Goal: Check status: Check status

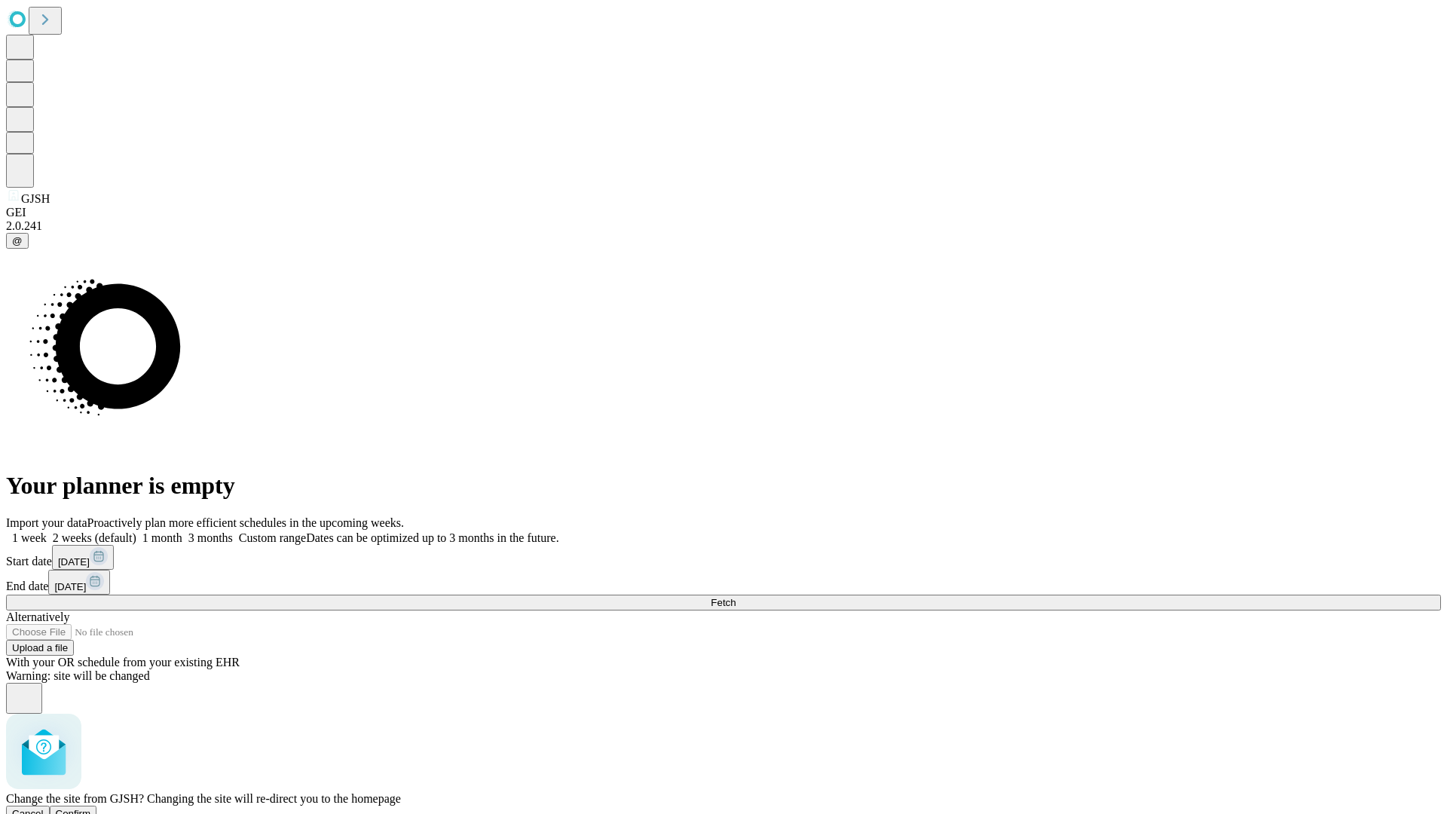
click at [91, 808] on span "Confirm" at bounding box center [73, 813] width 35 height 11
click at [182, 531] on label "1 month" at bounding box center [159, 537] width 46 height 13
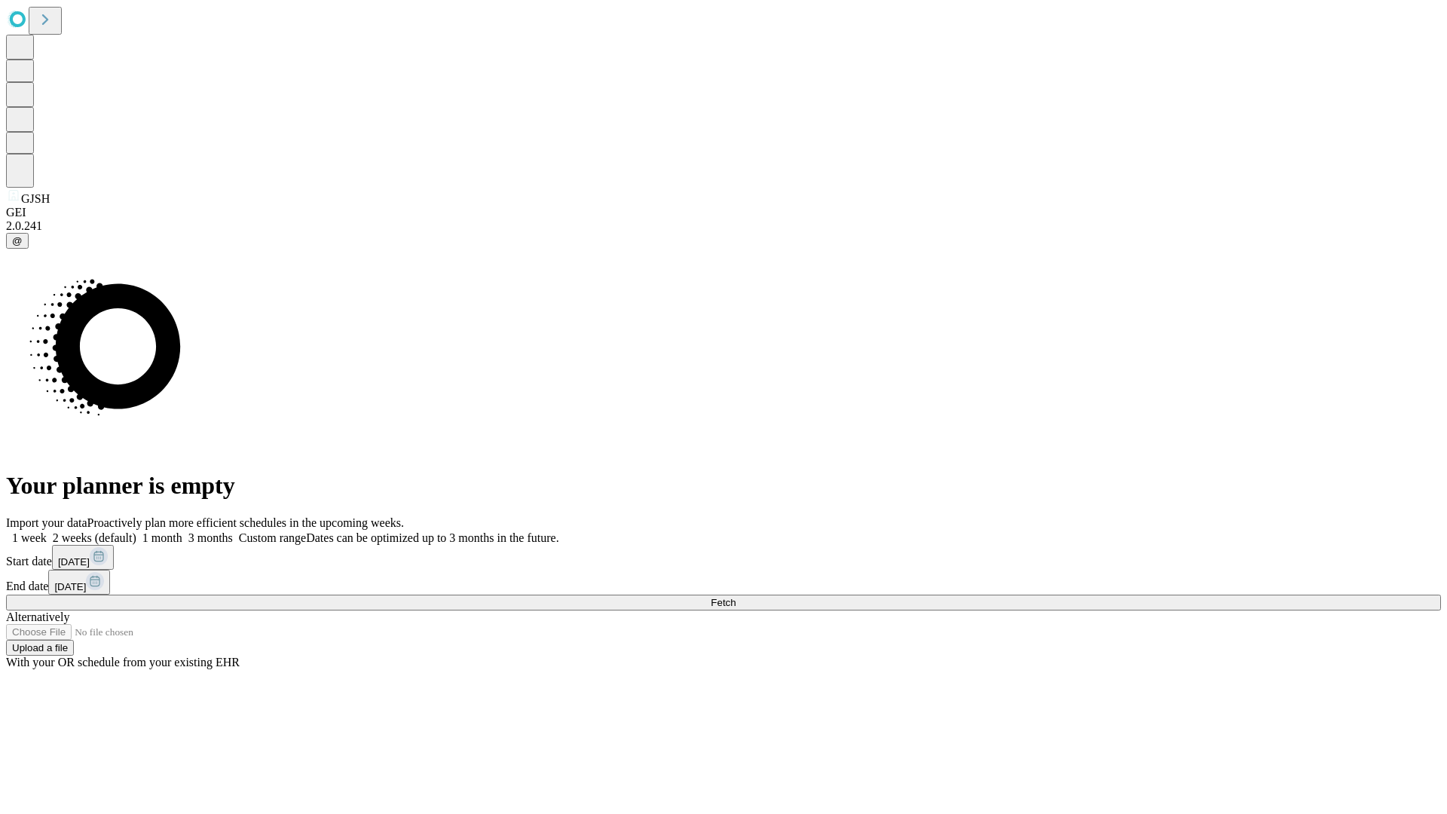
click at [736, 597] on span "Fetch" at bounding box center [723, 602] width 25 height 11
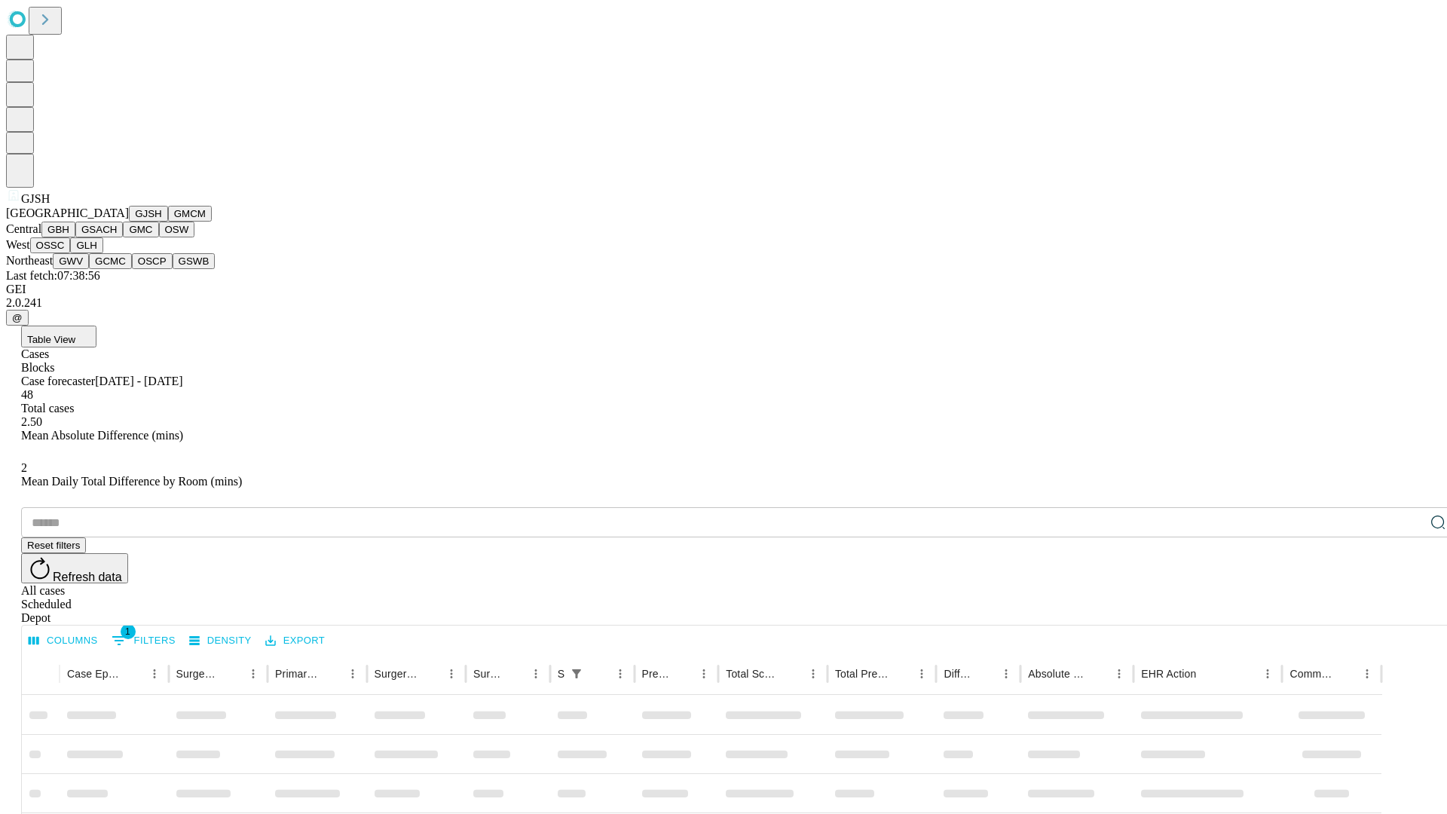
click at [168, 222] on button "GMCM" at bounding box center [190, 214] width 44 height 16
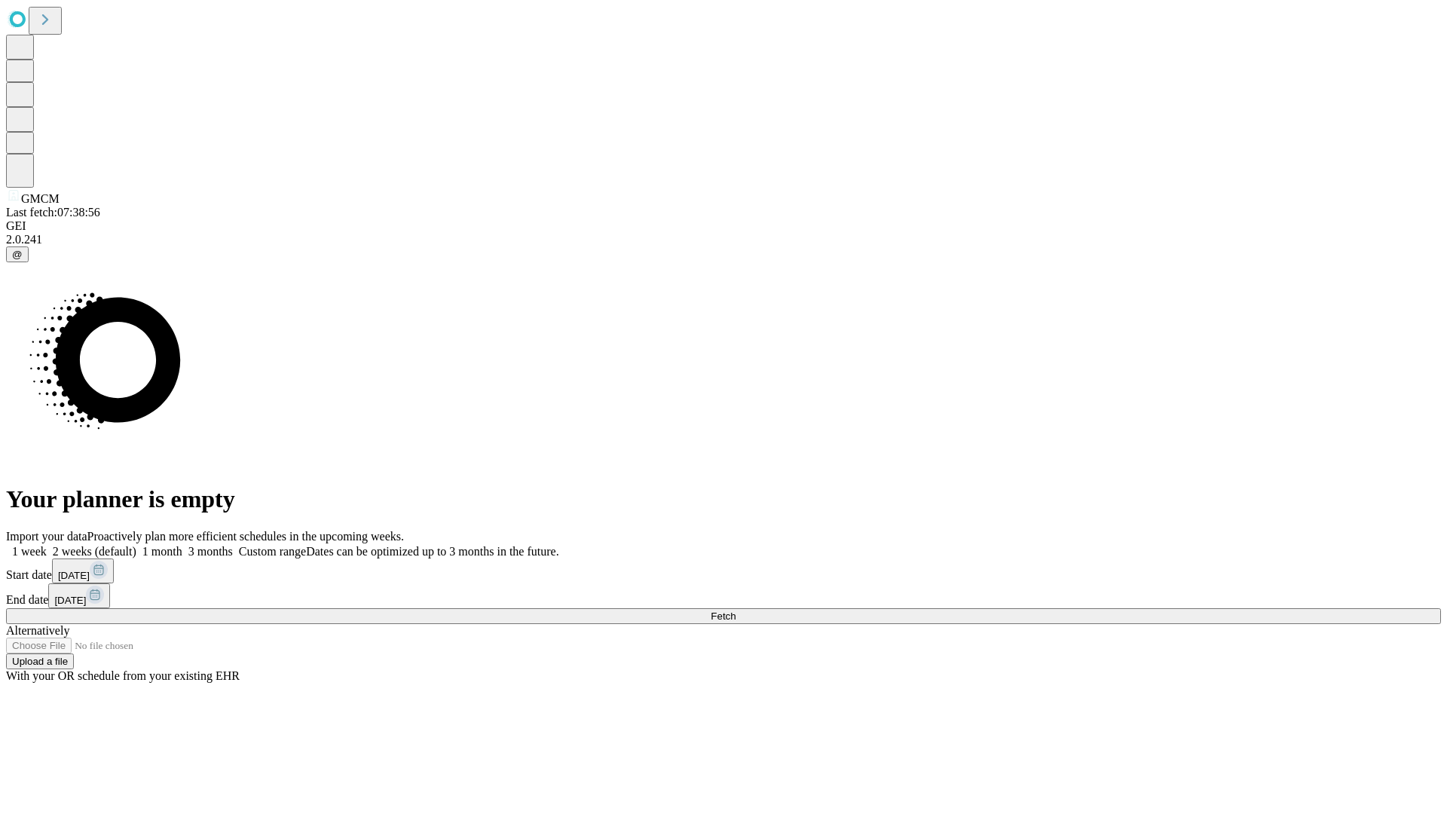
click at [182, 545] on label "1 month" at bounding box center [159, 551] width 46 height 13
click at [736, 611] on span "Fetch" at bounding box center [723, 616] width 25 height 11
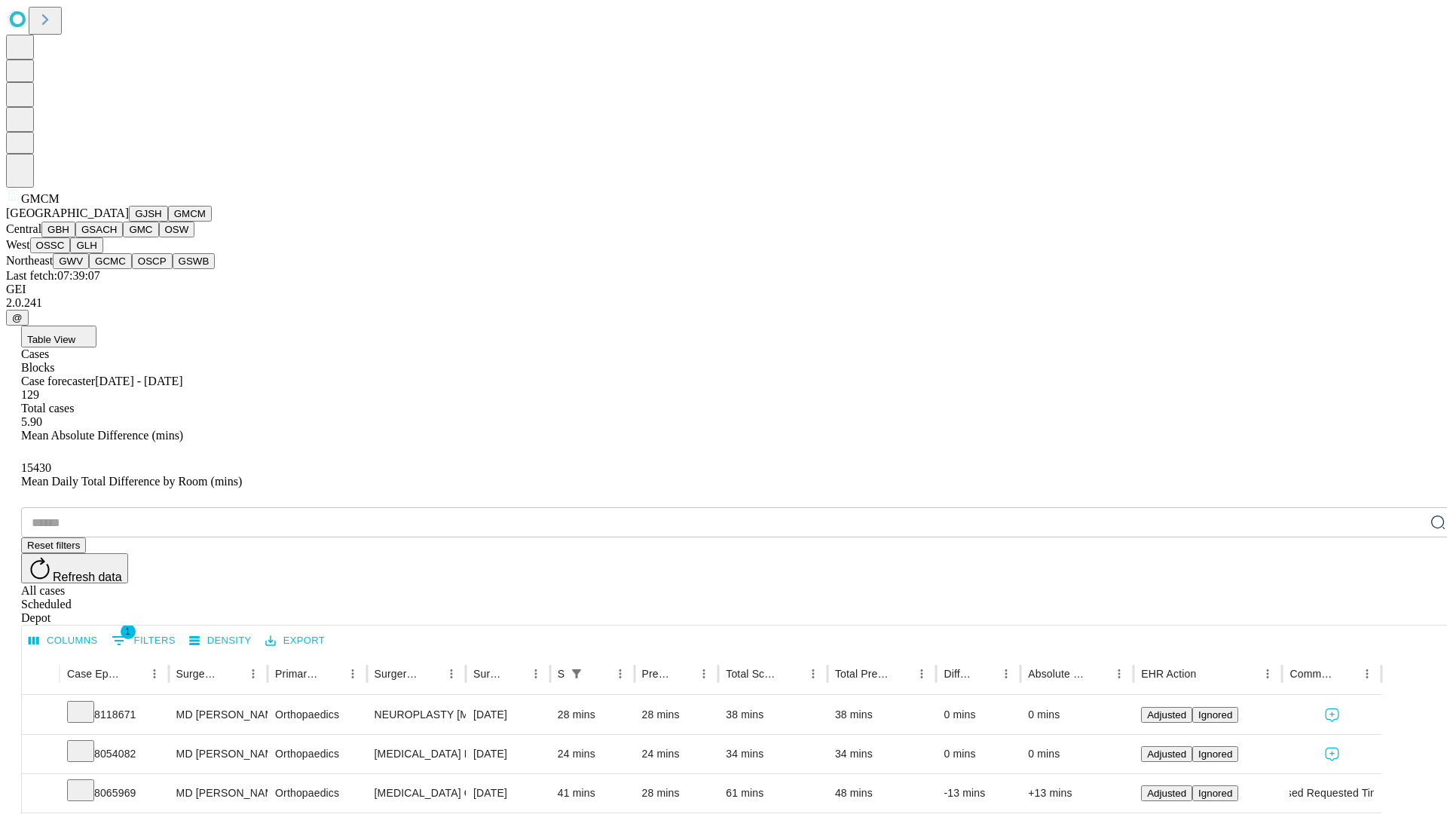
click at [75, 237] on button "GBH" at bounding box center [58, 230] width 34 height 16
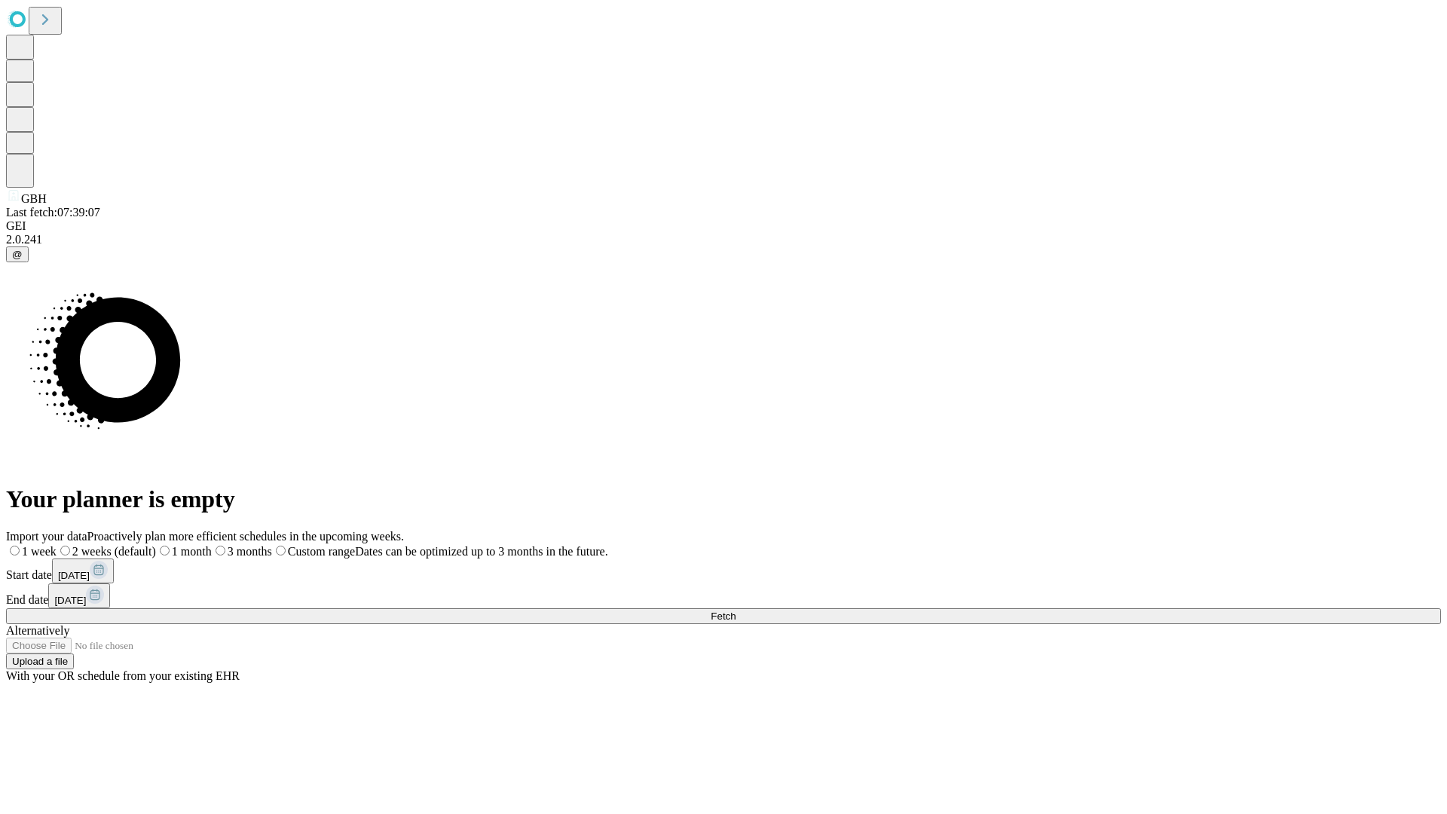
click at [212, 545] on label "1 month" at bounding box center [184, 551] width 56 height 13
click at [736, 611] on span "Fetch" at bounding box center [723, 616] width 25 height 11
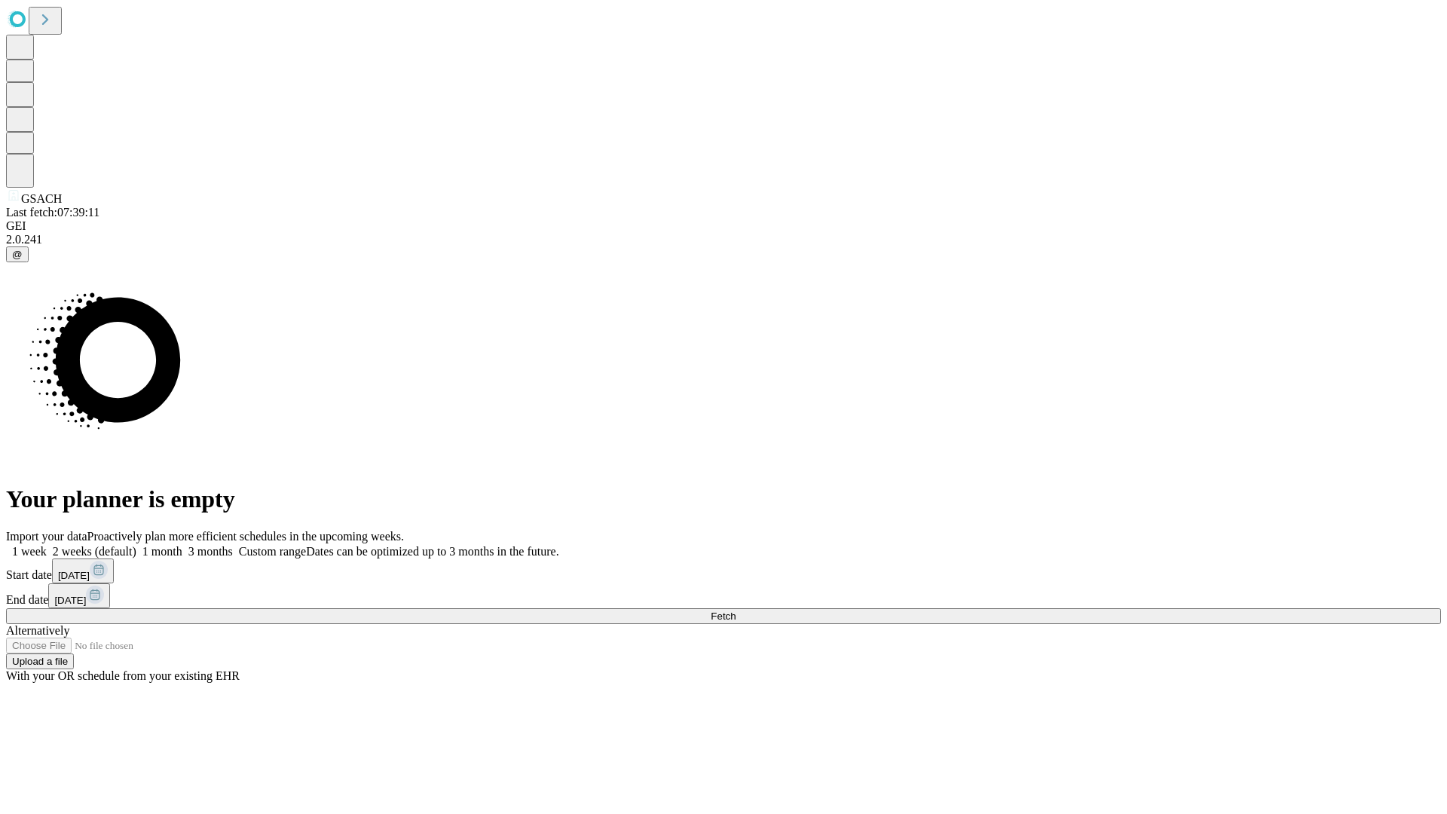
click at [182, 545] on label "1 month" at bounding box center [159, 551] width 46 height 13
click at [736, 611] on span "Fetch" at bounding box center [723, 616] width 25 height 11
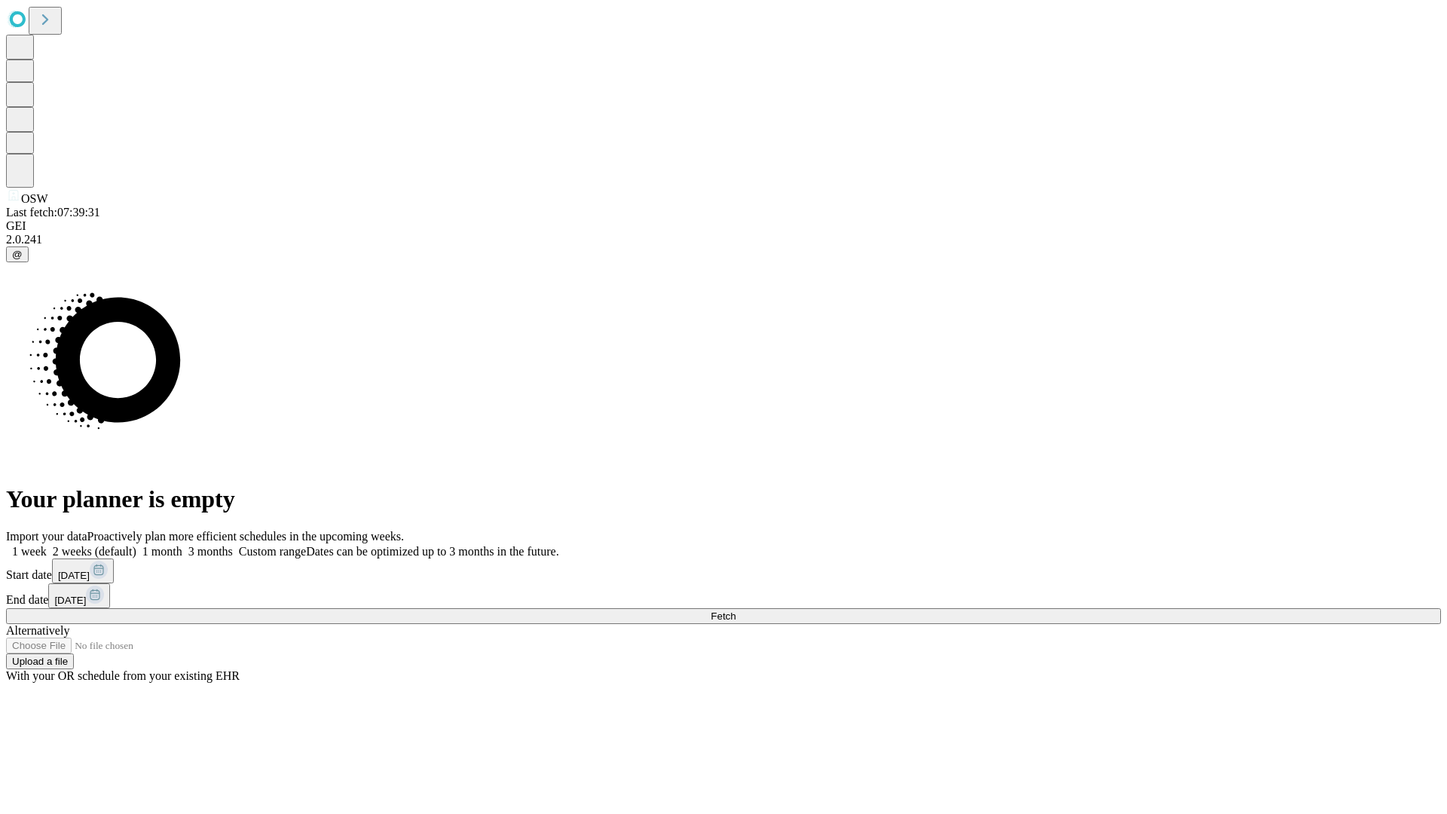
click at [182, 545] on label "1 month" at bounding box center [159, 551] width 46 height 13
click at [736, 611] on span "Fetch" at bounding box center [723, 616] width 25 height 11
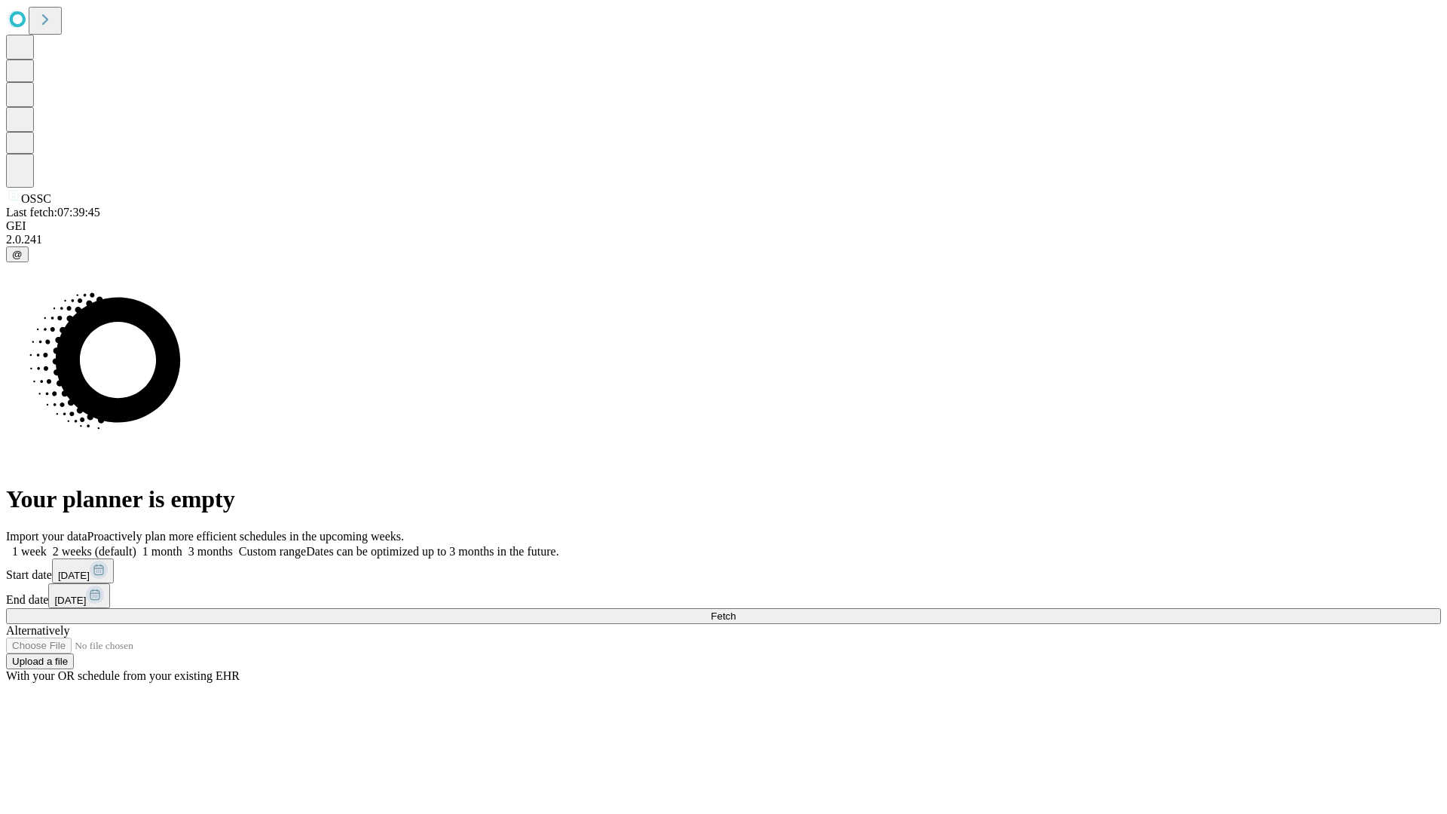
click at [182, 545] on label "1 month" at bounding box center [159, 551] width 46 height 13
click at [736, 611] on span "Fetch" at bounding box center [723, 616] width 25 height 11
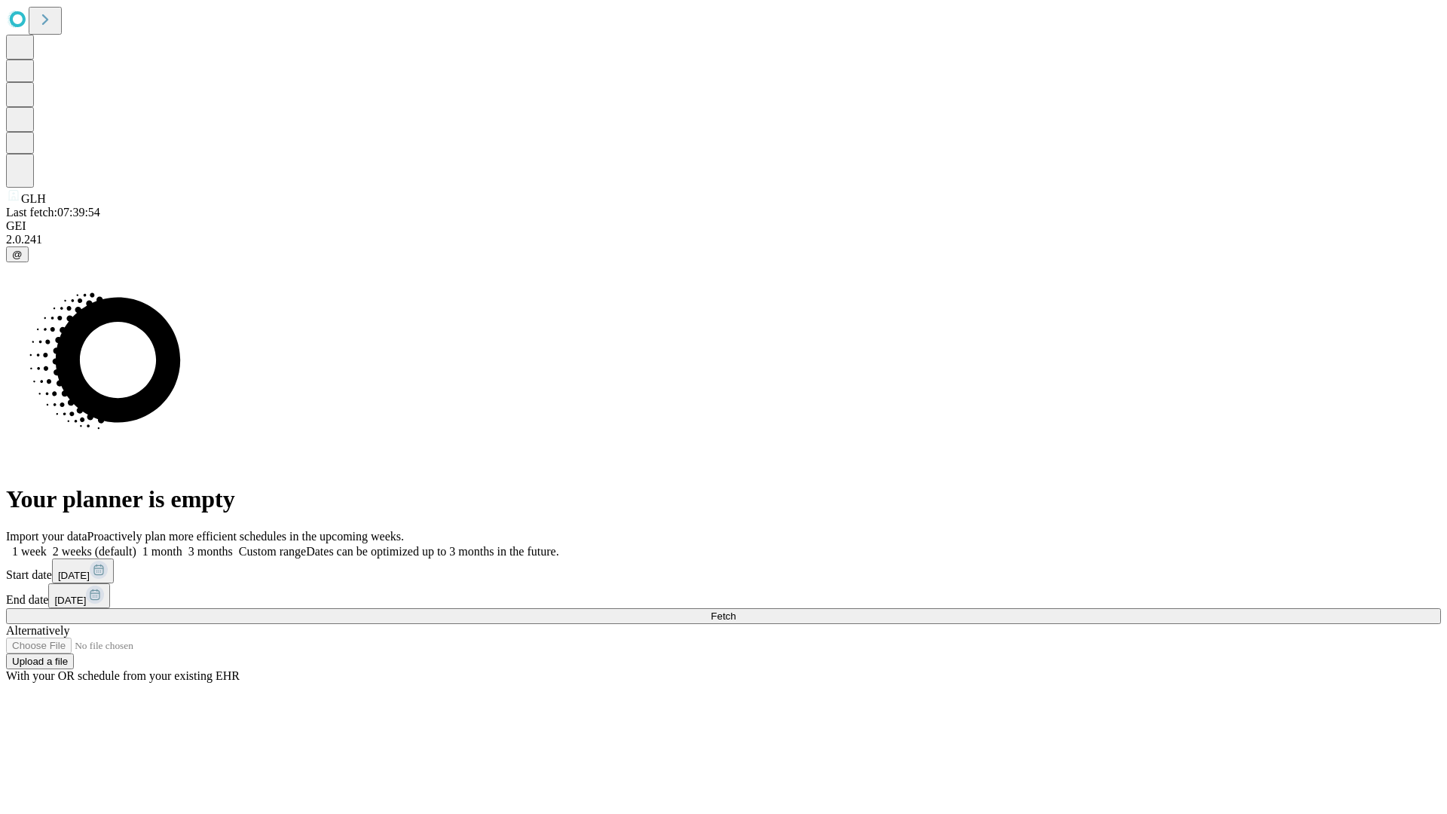
click at [182, 545] on label "1 month" at bounding box center [159, 551] width 46 height 13
click at [736, 611] on span "Fetch" at bounding box center [723, 616] width 25 height 11
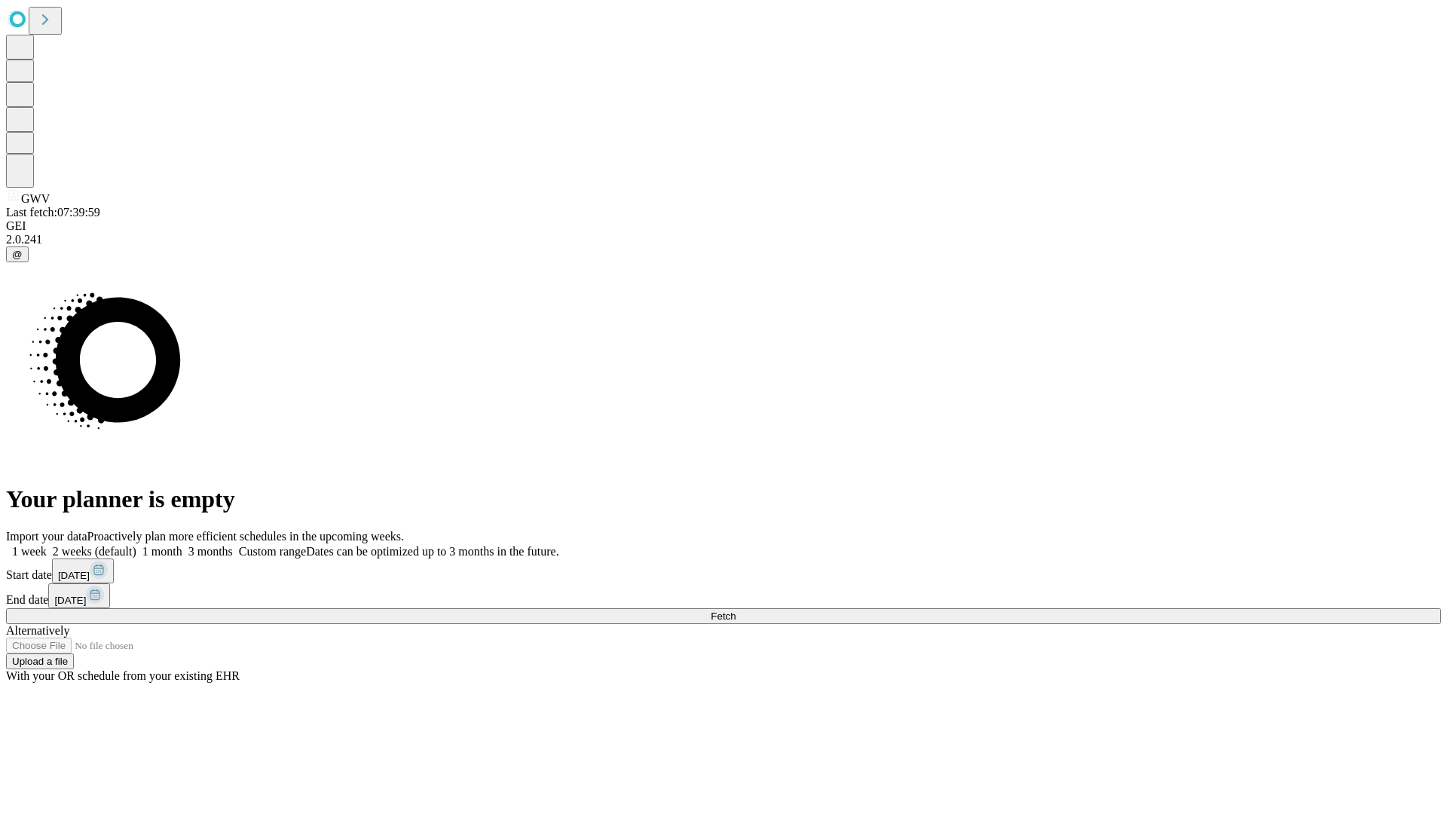
click at [182, 545] on label "1 month" at bounding box center [159, 551] width 46 height 13
click at [736, 611] on span "Fetch" at bounding box center [723, 616] width 25 height 11
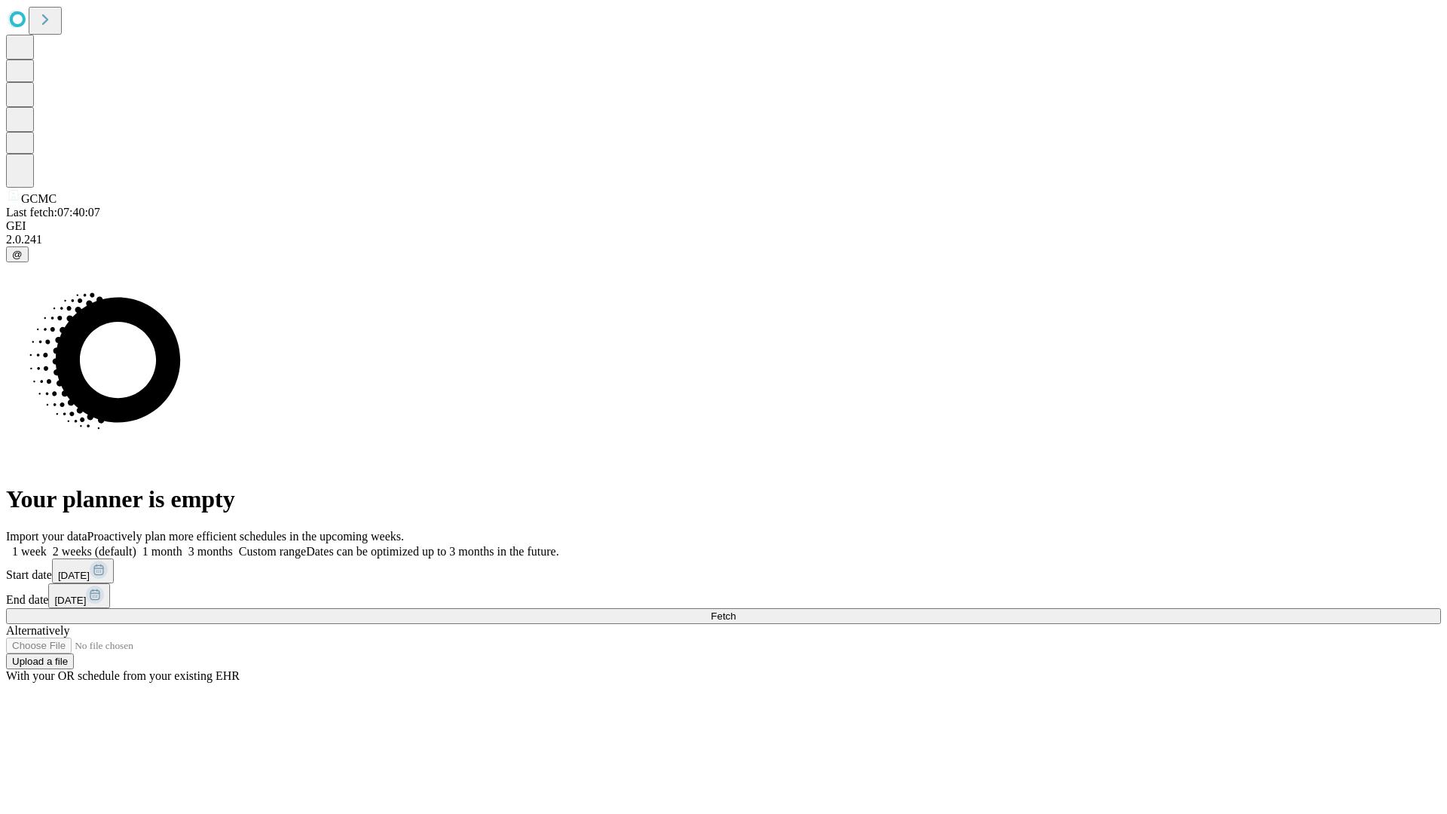
click at [736, 611] on span "Fetch" at bounding box center [723, 616] width 25 height 11
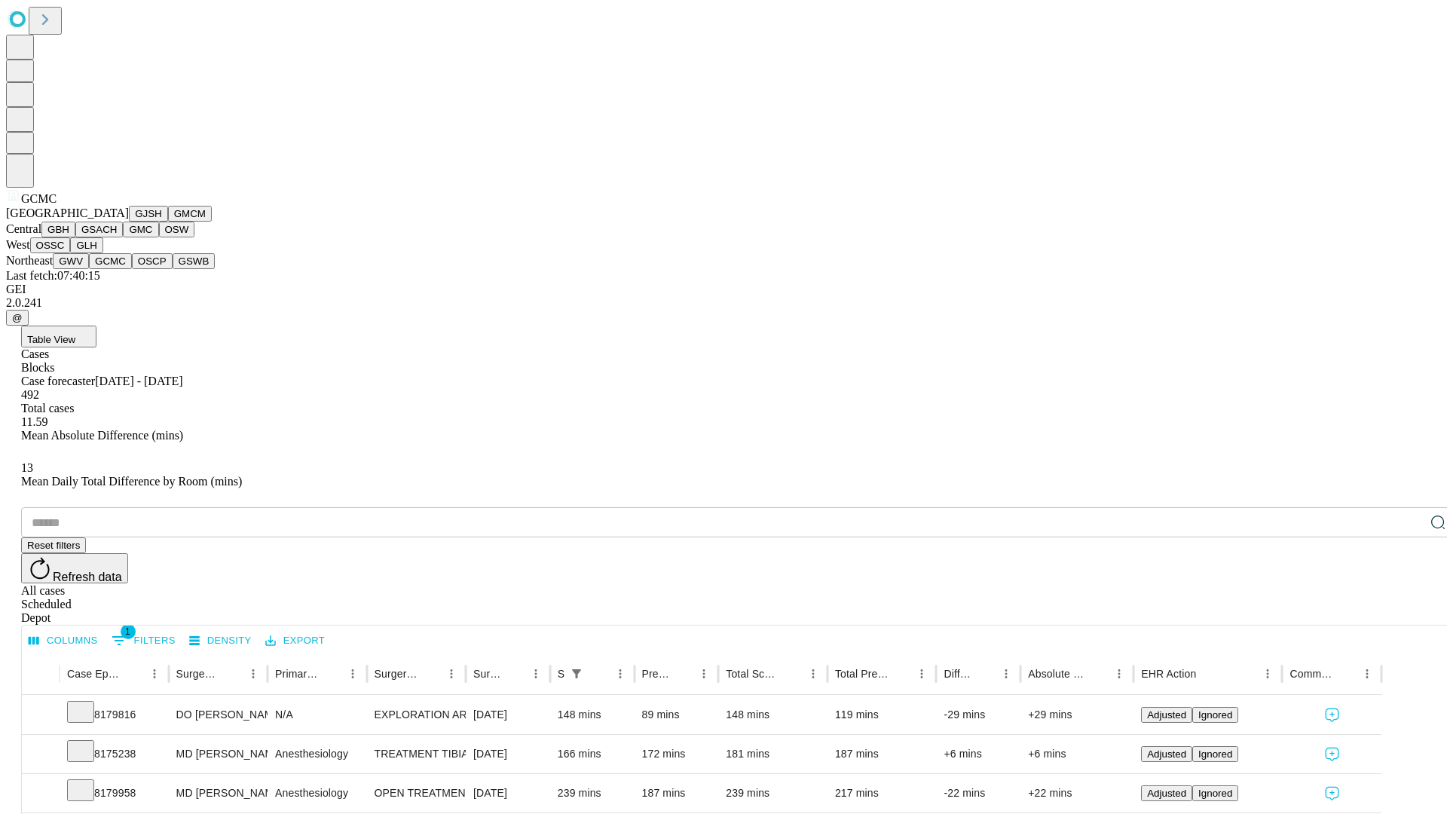
click at [132, 269] on button "OSCP" at bounding box center [152, 261] width 41 height 16
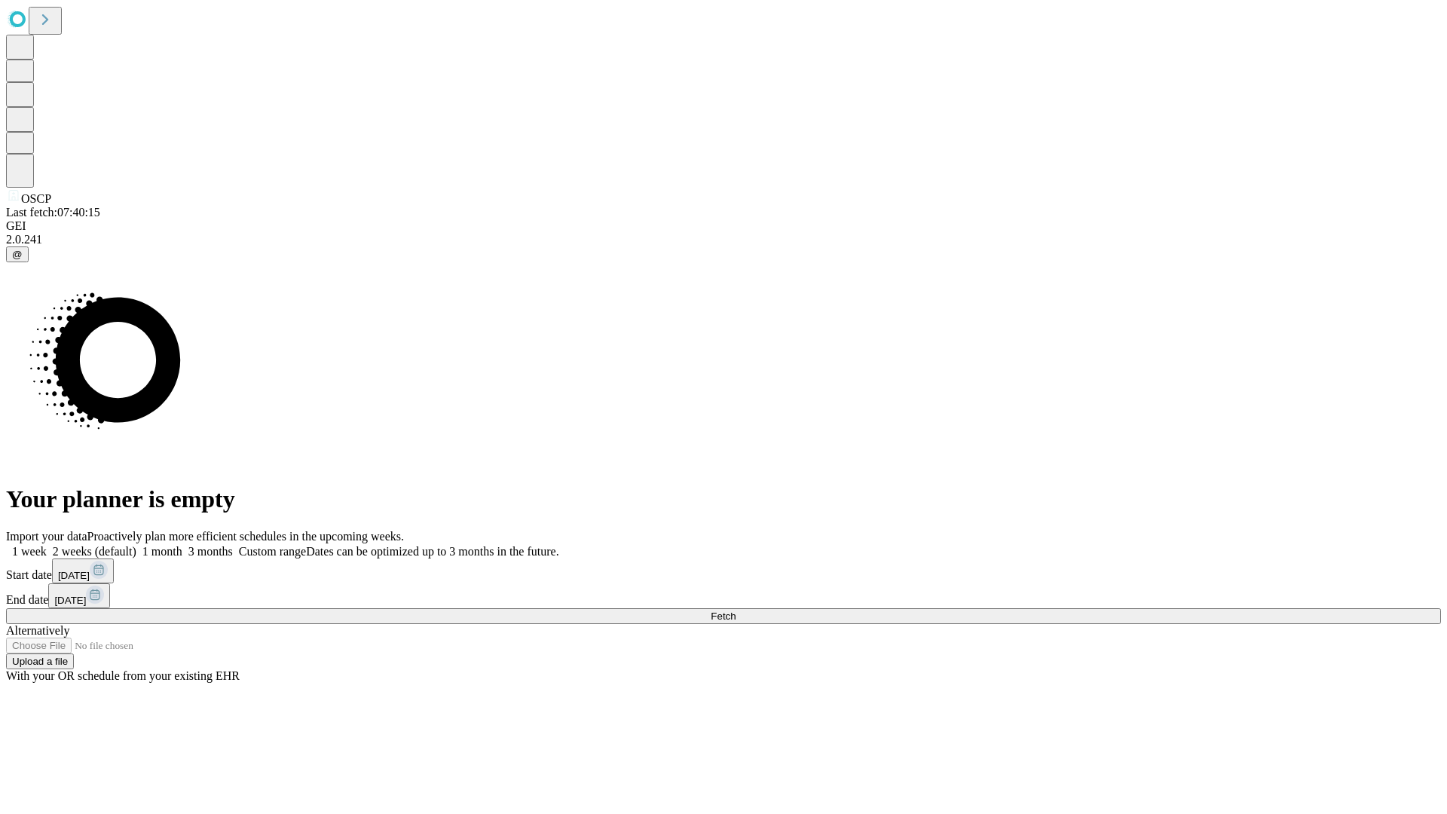
click at [182, 545] on label "1 month" at bounding box center [159, 551] width 46 height 13
click at [736, 611] on span "Fetch" at bounding box center [723, 616] width 25 height 11
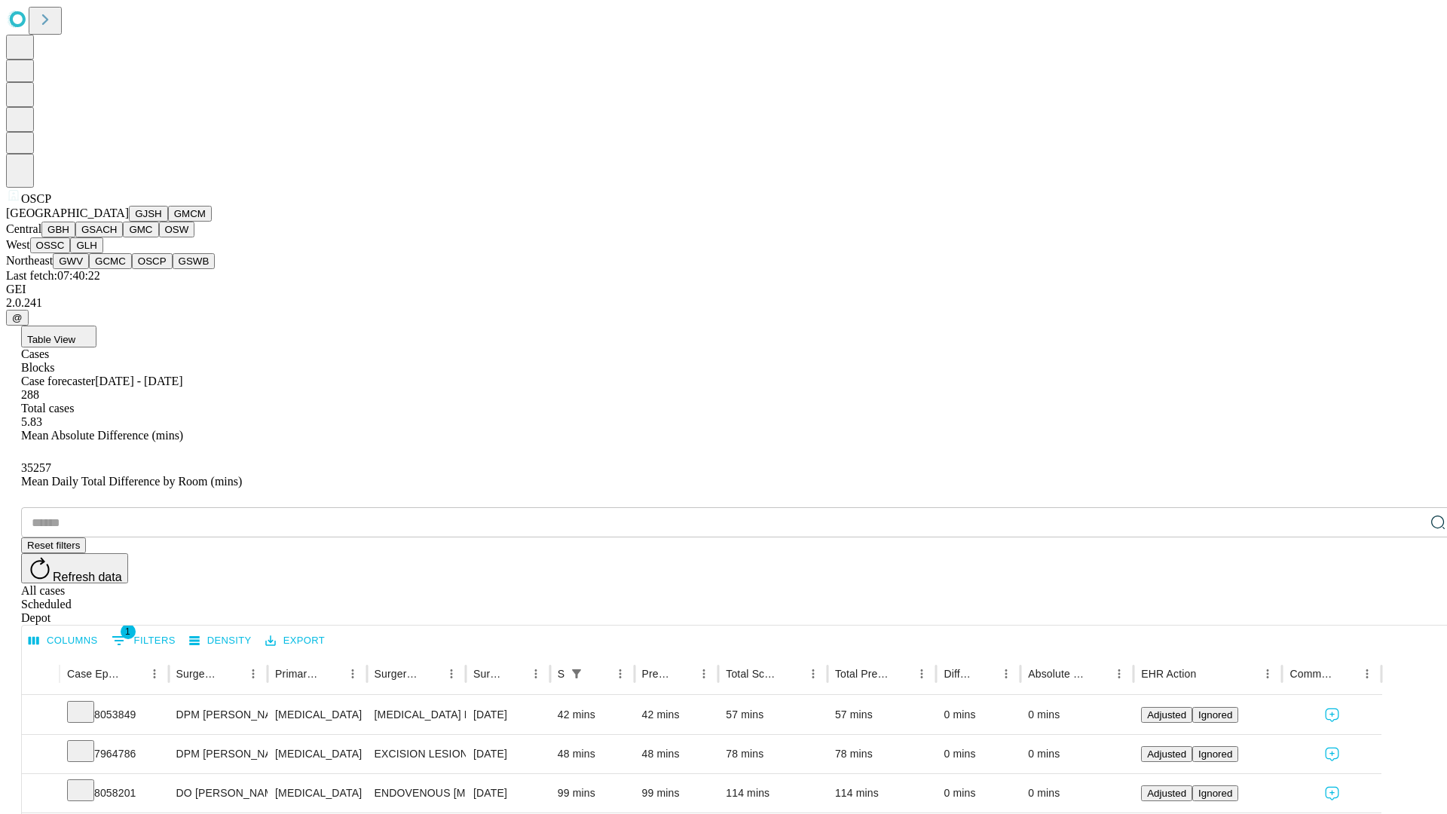
click at [173, 269] on button "GSWB" at bounding box center [194, 261] width 43 height 16
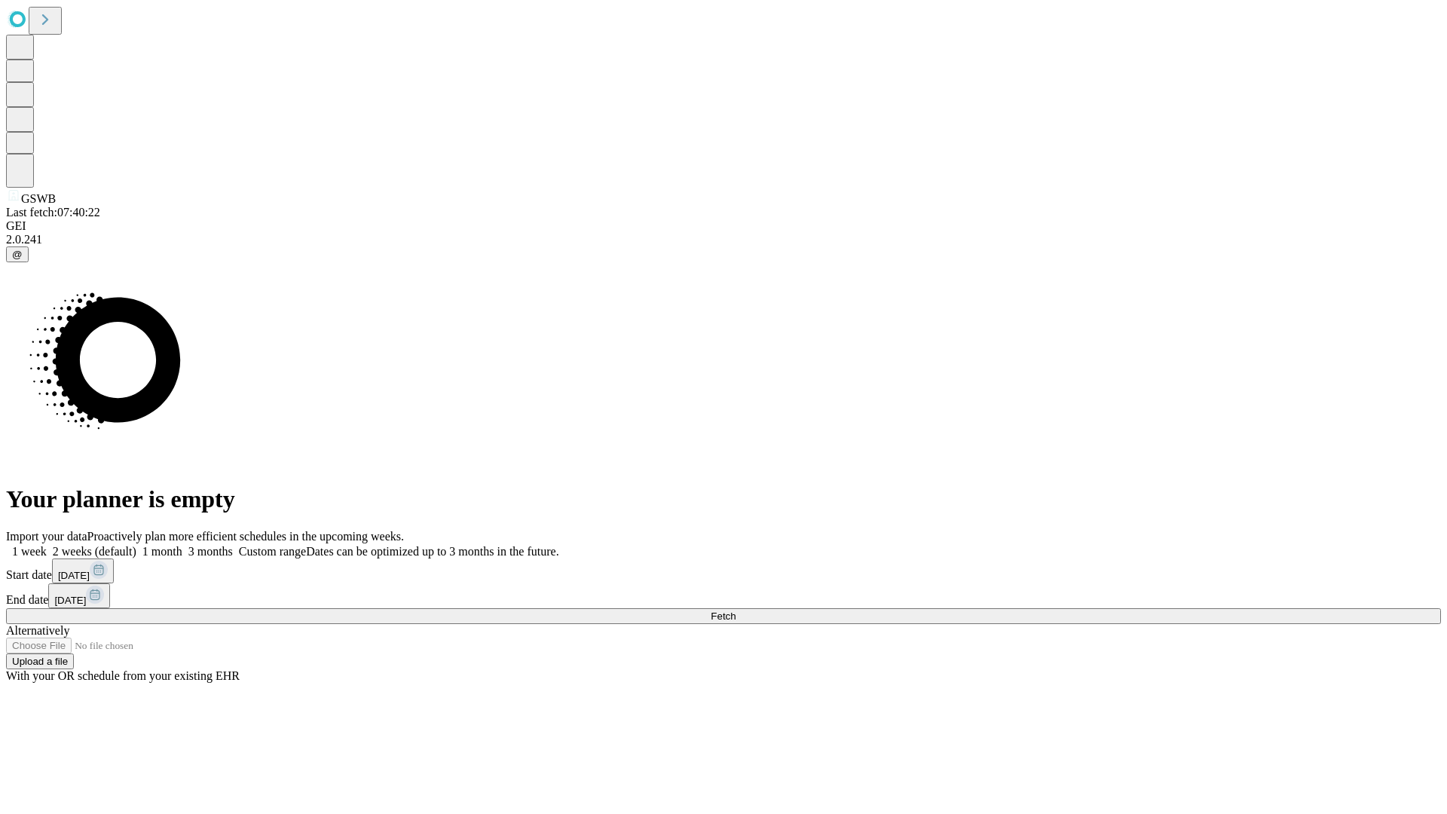
click at [736, 611] on span "Fetch" at bounding box center [723, 616] width 25 height 11
